Goal: Information Seeking & Learning: Learn about a topic

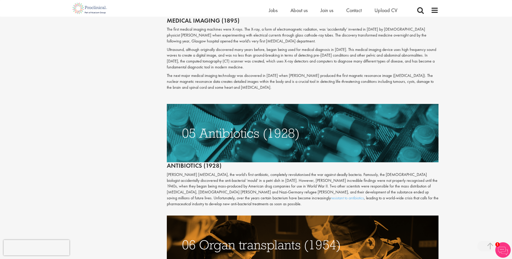
scroll to position [756, 0]
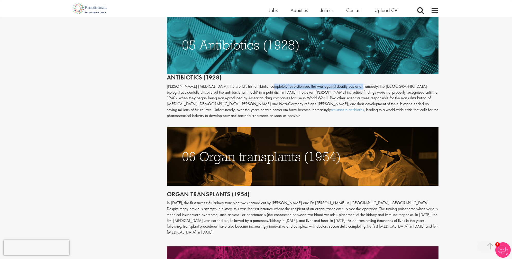
drag, startPoint x: 257, startPoint y: 80, endPoint x: 349, endPoint y: 78, distance: 92.5
click at [349, 83] on p "[PERSON_NAME] [MEDICAL_DATA], the world’s first antibiotic, completely revoluti…" at bounding box center [303, 100] width 272 height 35
copy p "completely revolutionised the war against deadly bacteria"
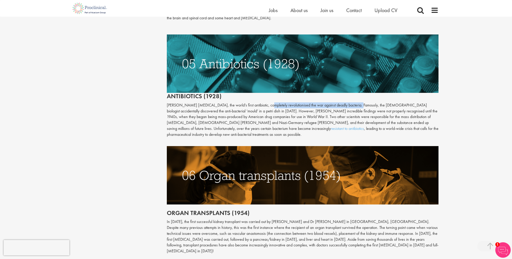
scroll to position [737, 0]
